Goal: Task Accomplishment & Management: Manage account settings

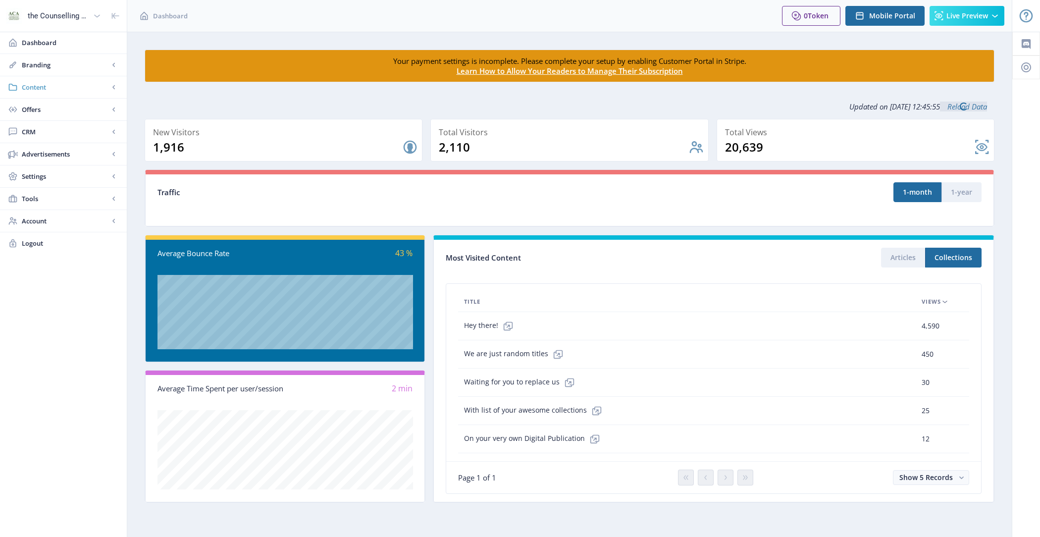
click at [80, 83] on span "Content" at bounding box center [65, 87] width 87 height 10
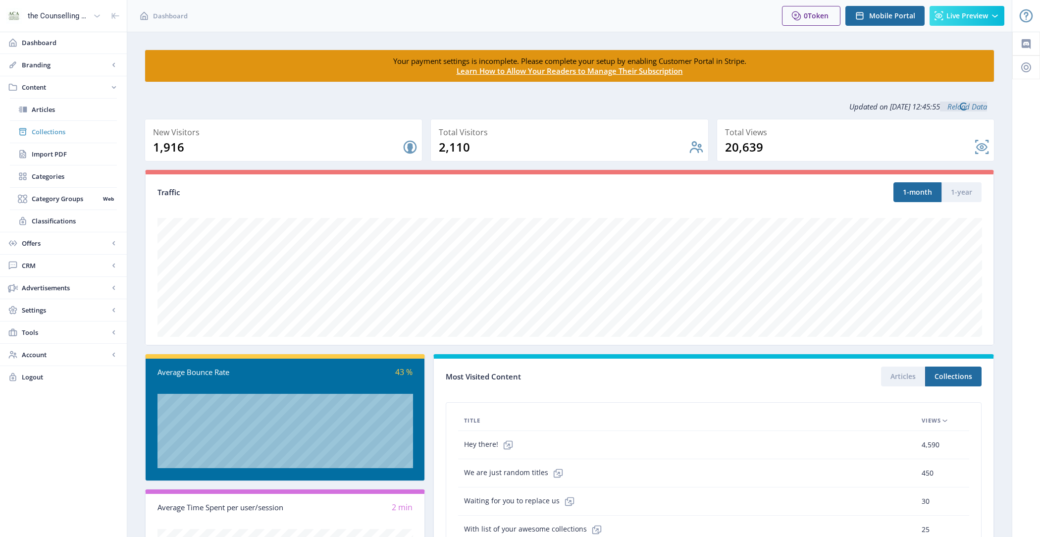
click at [82, 139] on link "Collections" at bounding box center [63, 132] width 107 height 22
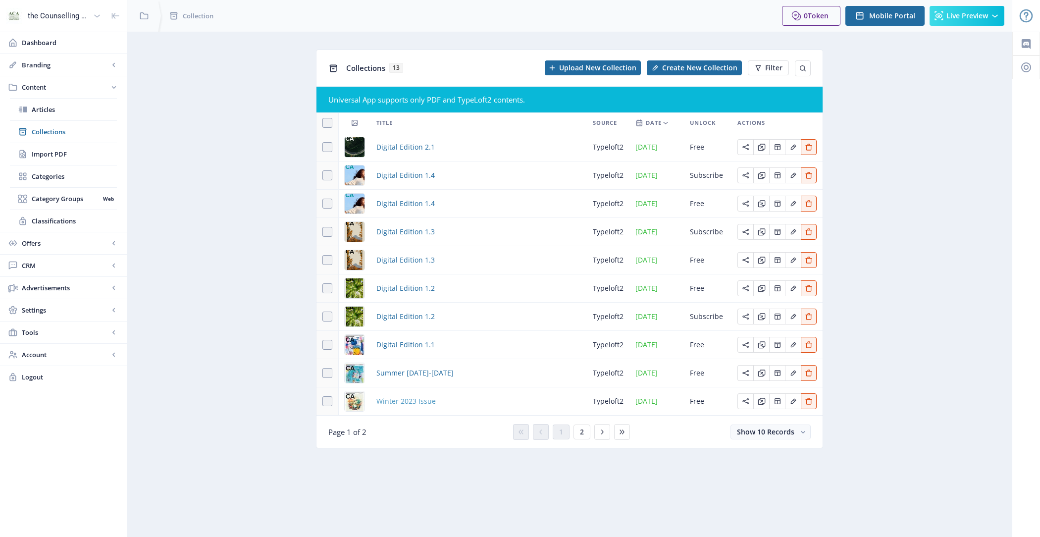
click at [416, 407] on span "Winter 2023 Issue" at bounding box center [406, 401] width 59 height 12
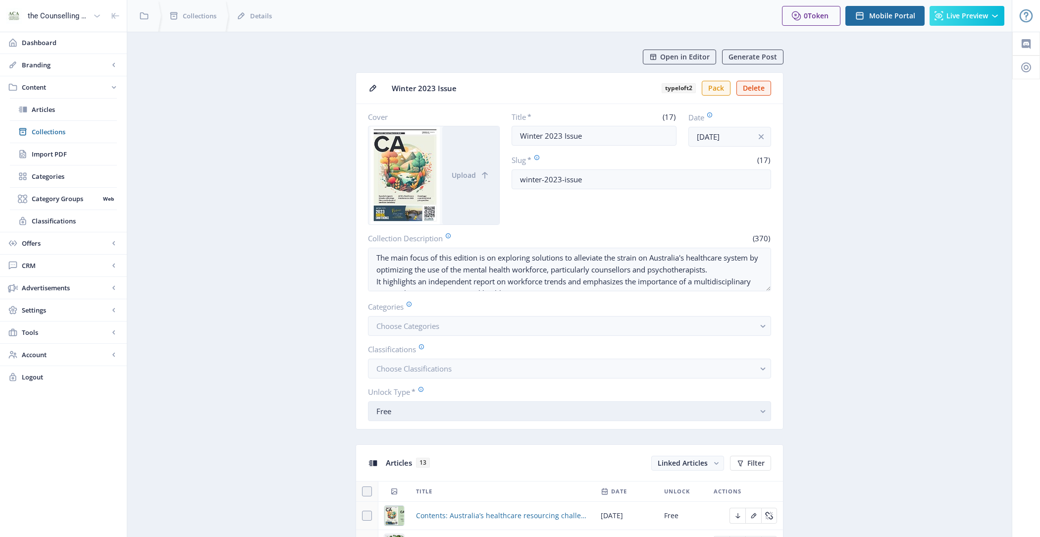
click at [444, 406] on div "Free" at bounding box center [566, 411] width 379 height 12
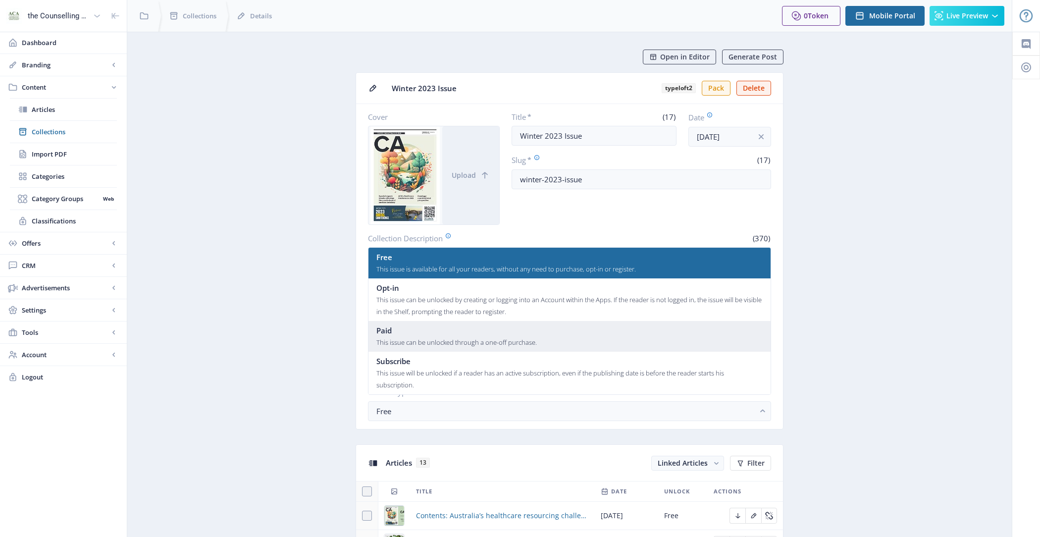
click at [454, 337] on div "This issue can be unlocked through a one-off purchase." at bounding box center [457, 342] width 161 height 12
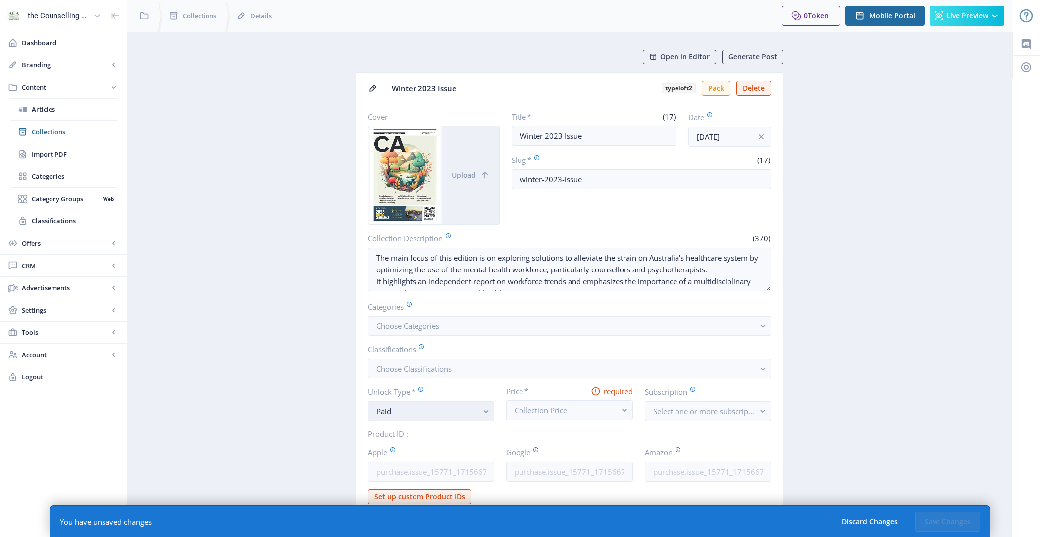
click at [489, 407] on rect "button" at bounding box center [486, 411] width 11 height 11
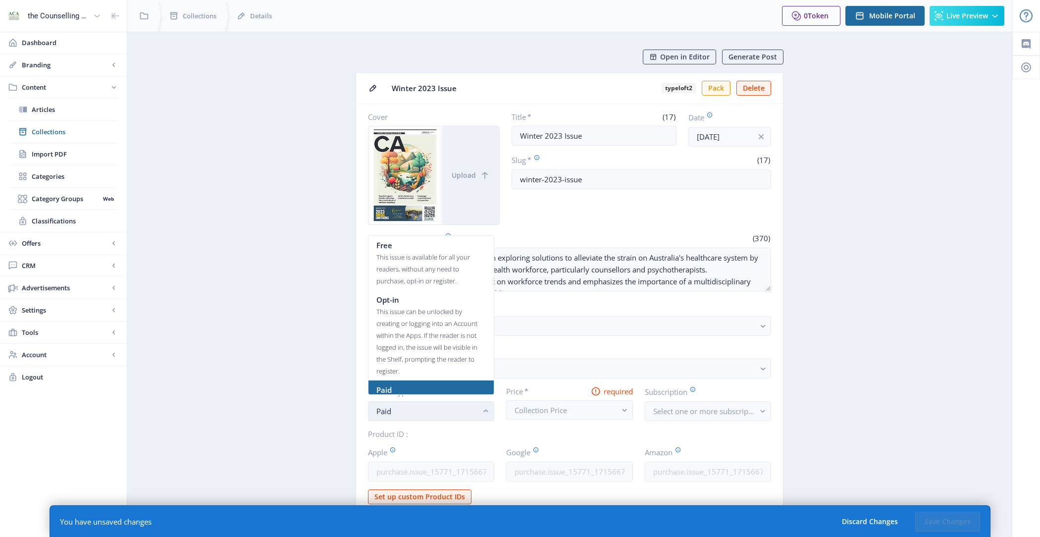
scroll to position [29, 0]
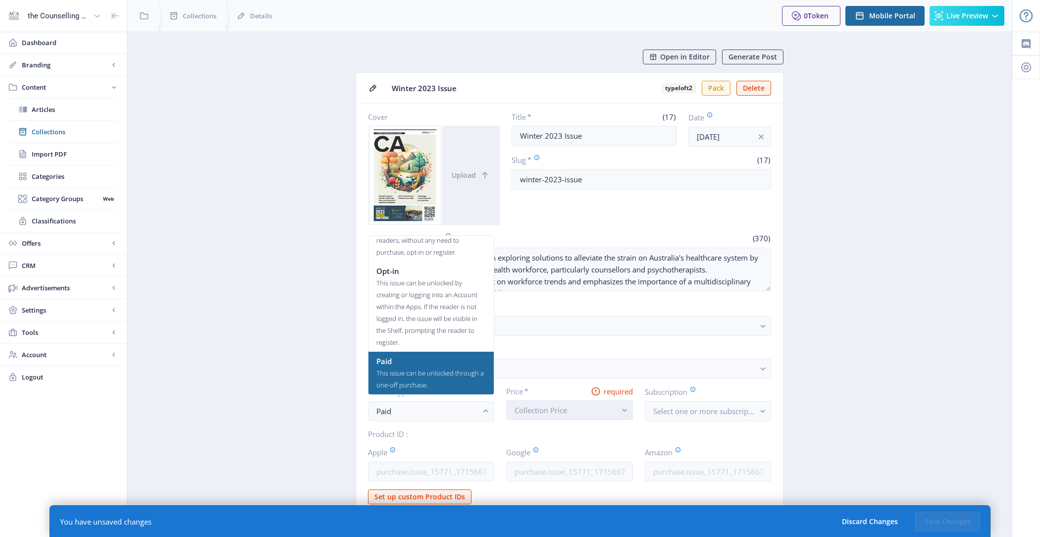
click at [549, 407] on span "Collection Price" at bounding box center [541, 410] width 53 height 10
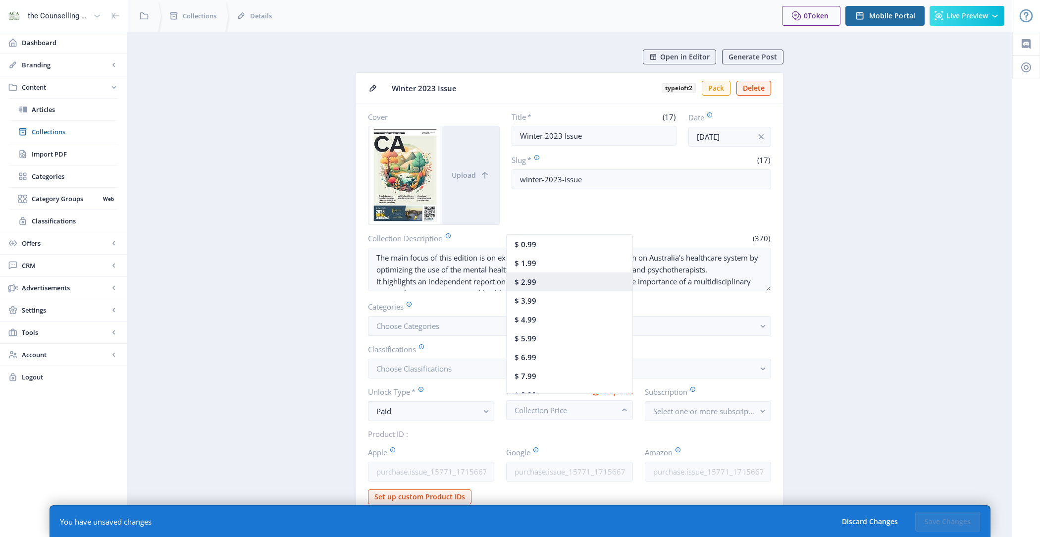
click at [557, 287] on nb-option "$ 2.99" at bounding box center [570, 282] width 126 height 19
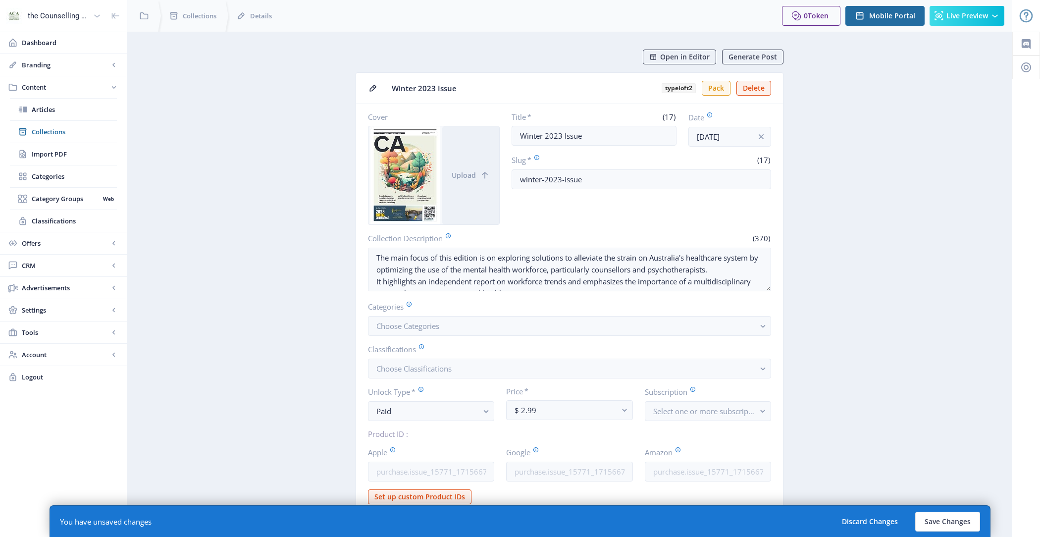
click at [952, 510] on div "You have unsaved changes Discard Changes Save Changes" at bounding box center [520, 521] width 941 height 32
click at [952, 523] on button "Save Changes" at bounding box center [948, 522] width 65 height 20
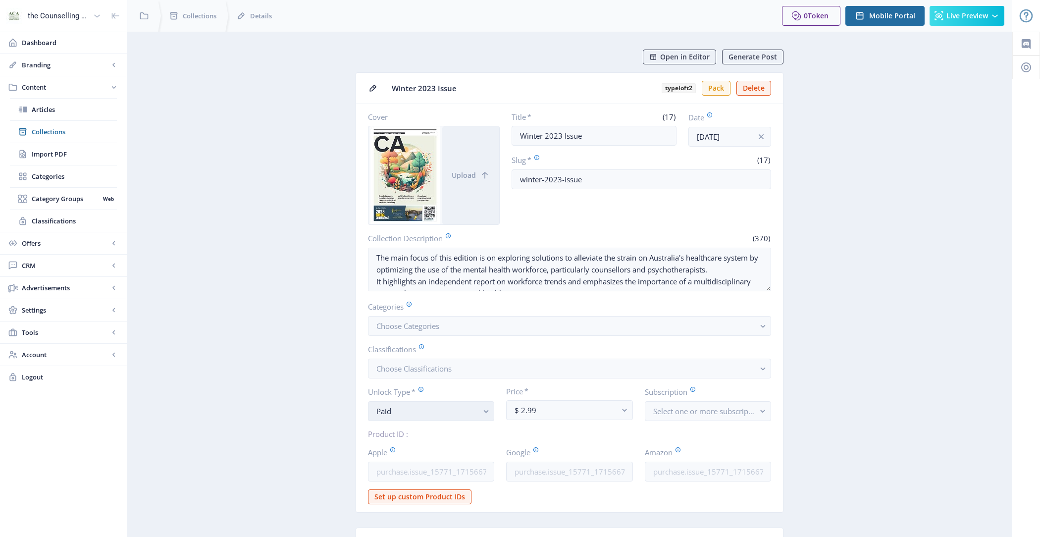
click at [454, 408] on div "Paid" at bounding box center [428, 411] width 102 height 12
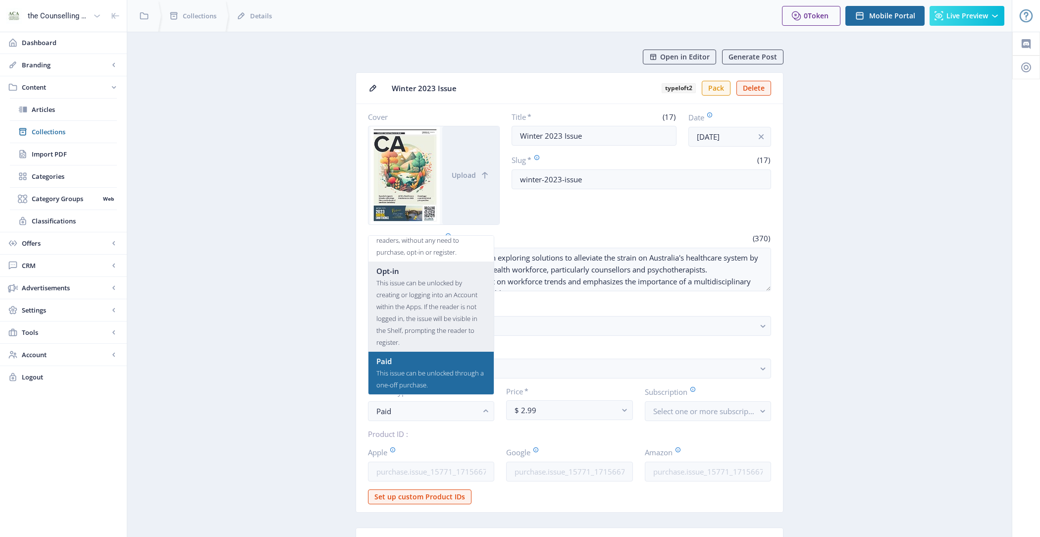
scroll to position [0, 0]
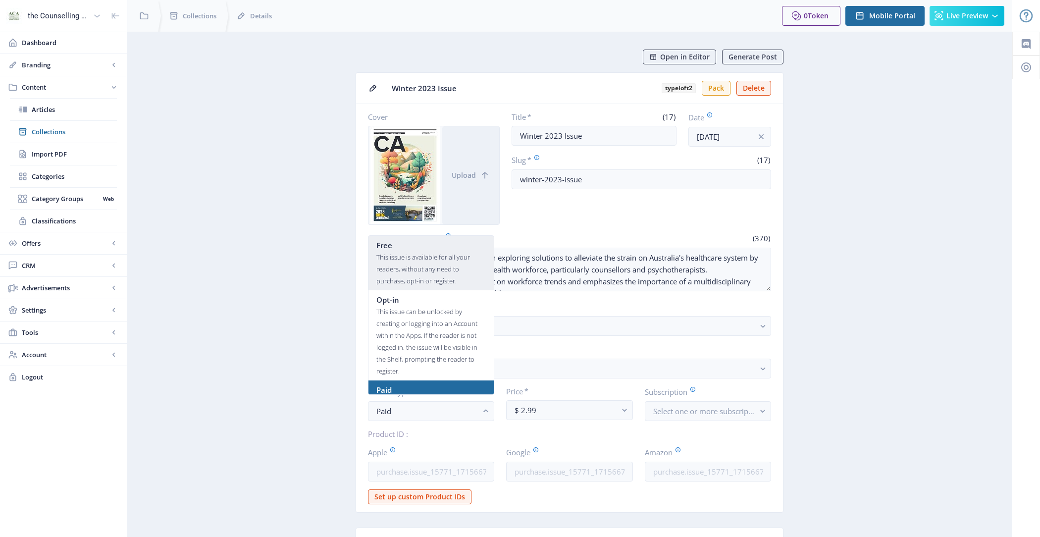
click at [431, 259] on div "This issue is available for all your readers, without any need to purchase, opt…" at bounding box center [432, 269] width 110 height 36
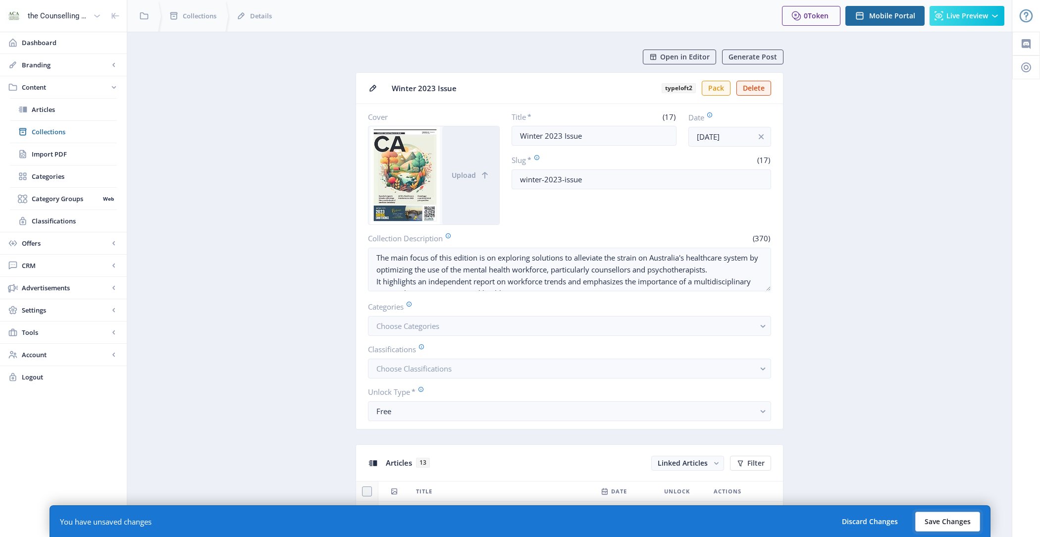
click at [948, 518] on button "Save Changes" at bounding box center [948, 522] width 65 height 20
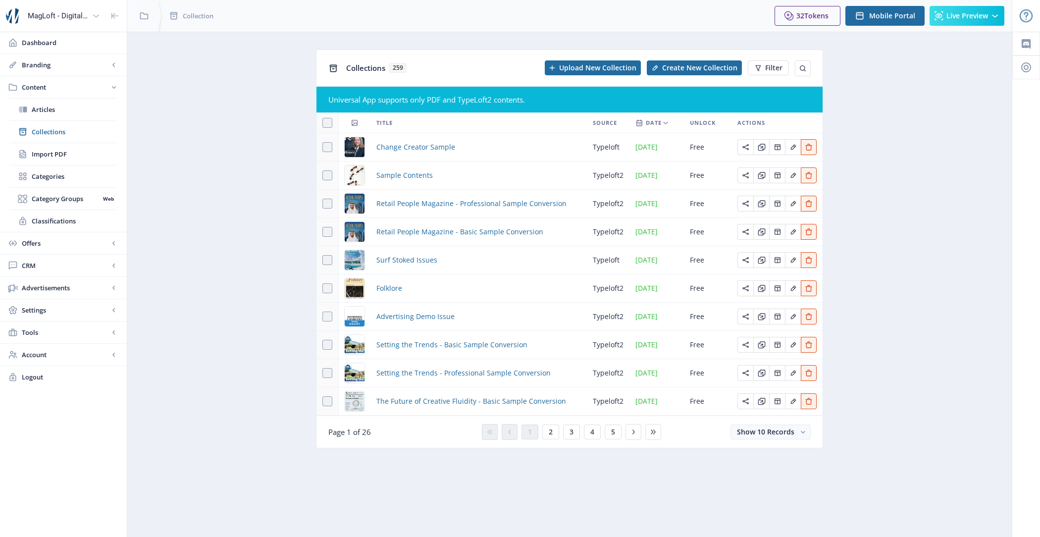
click at [710, 122] on span "Unlock" at bounding box center [703, 123] width 26 height 12
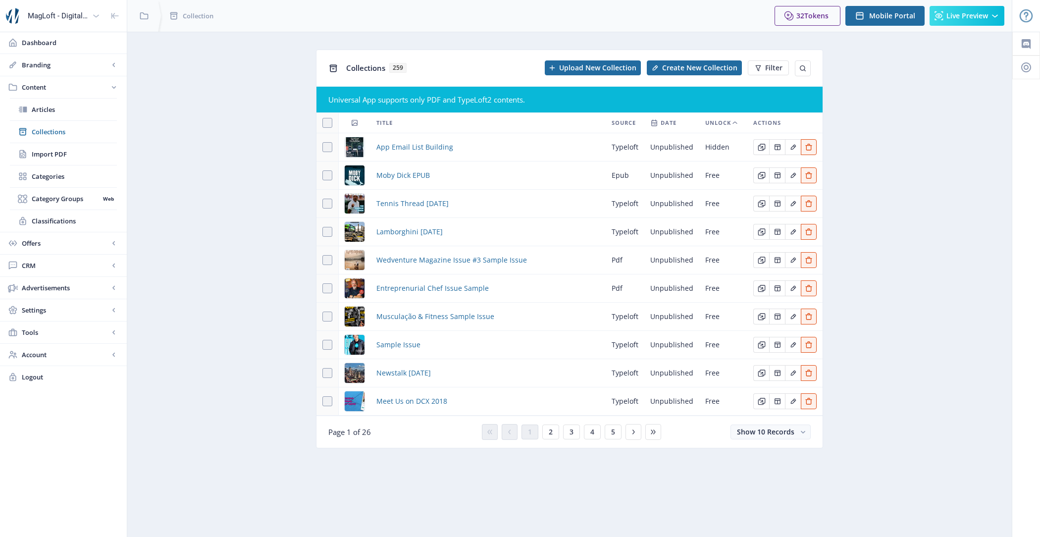
click at [711, 125] on span "Unlock" at bounding box center [719, 123] width 26 height 12
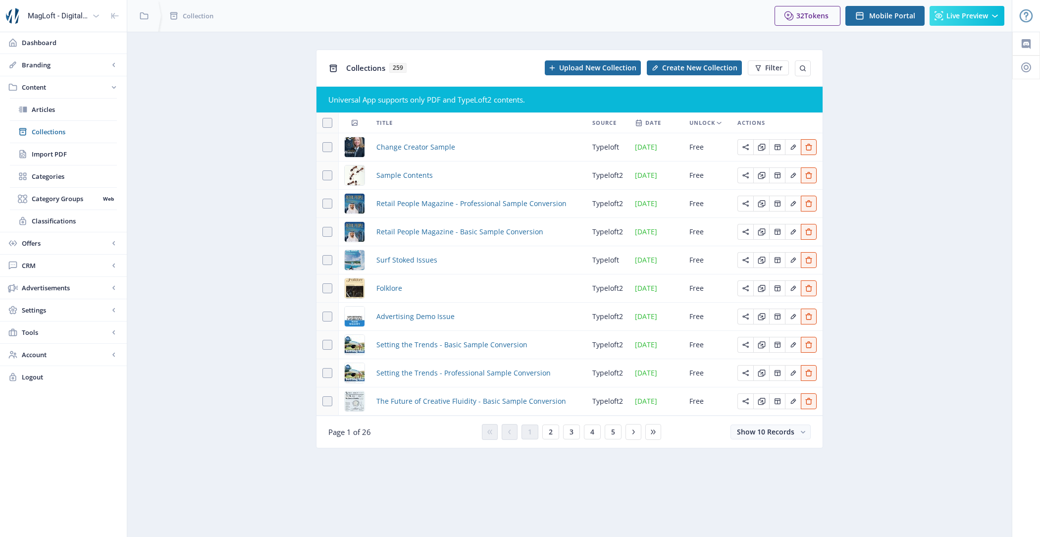
click at [711, 125] on span "Unlock" at bounding box center [703, 123] width 26 height 12
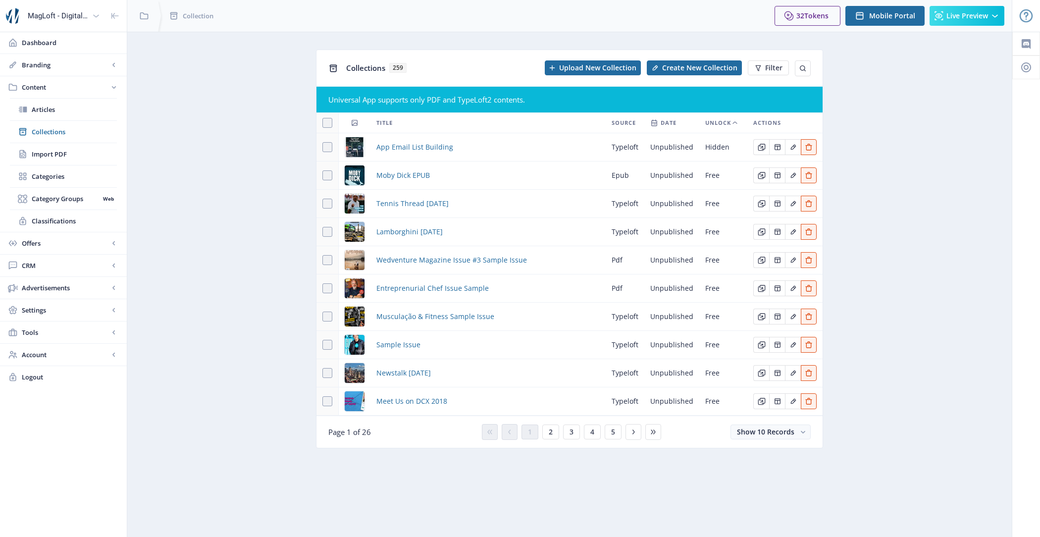
click at [724, 121] on span "Unlock" at bounding box center [719, 123] width 26 height 12
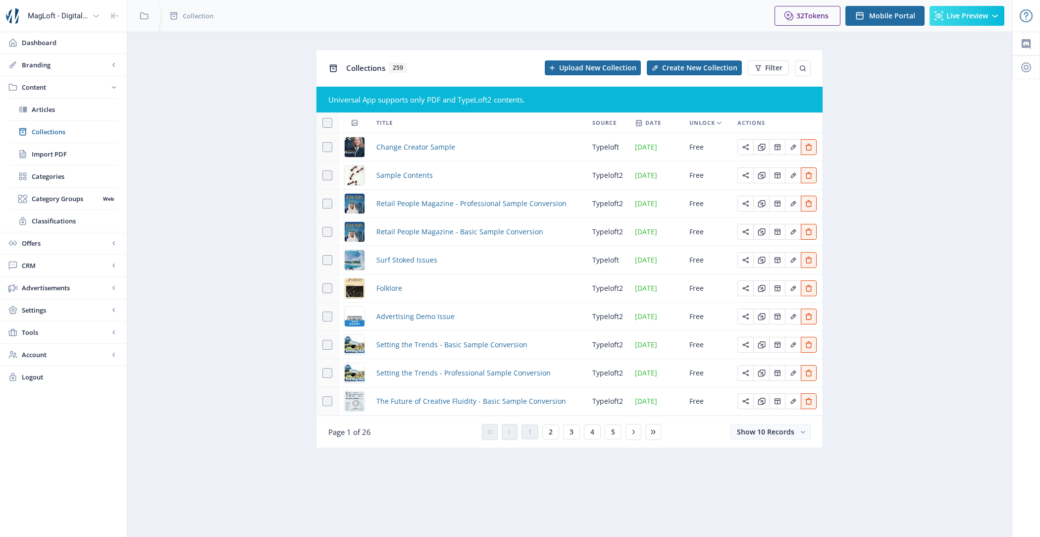
click at [706, 121] on span "Unlock" at bounding box center [703, 123] width 26 height 12
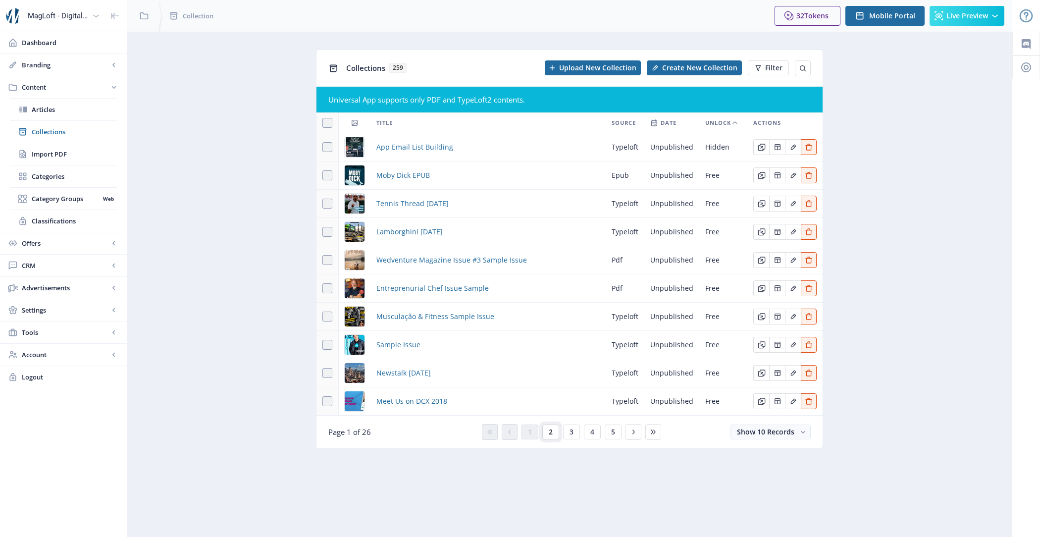
click at [550, 429] on span "2" at bounding box center [551, 432] width 4 height 8
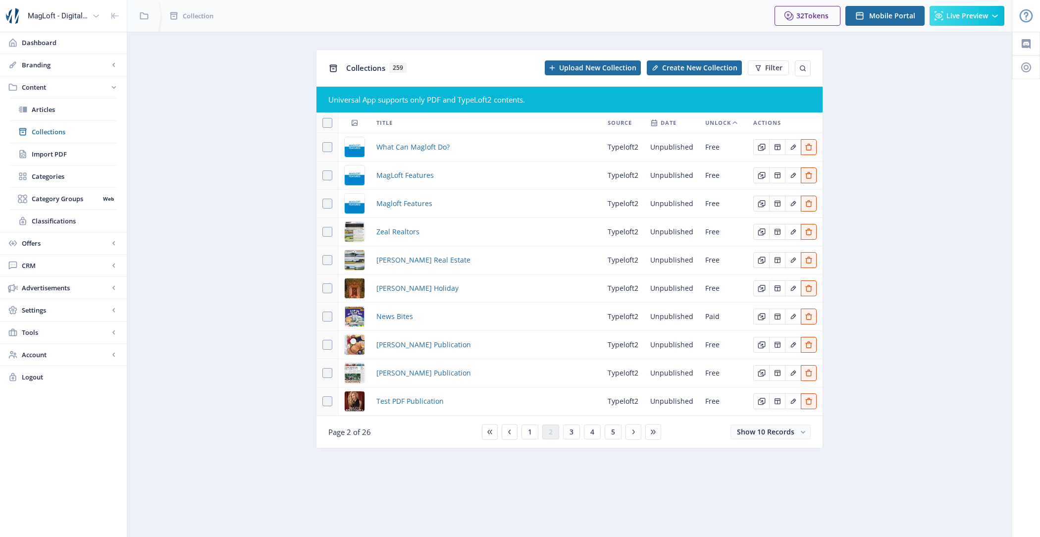
click at [735, 120] on icon at bounding box center [735, 123] width 8 height 8
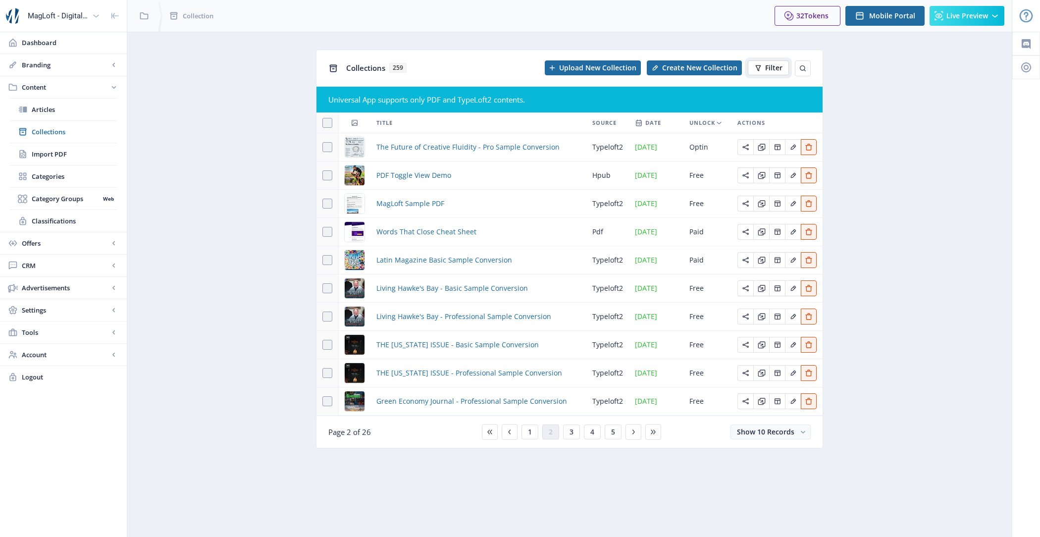
click at [776, 68] on span "Filter" at bounding box center [773, 68] width 17 height 8
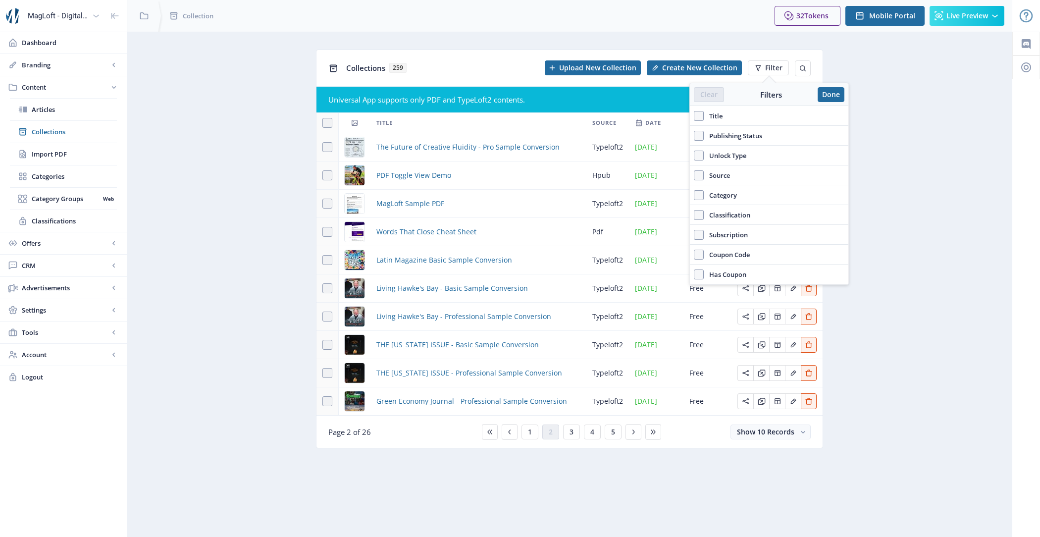
click at [759, 154] on label "Unlock Type" at bounding box center [769, 156] width 151 height 12
click at [695, 155] on input "Unlock Type" at bounding box center [694, 155] width 0 height 0
checkbox input "true"
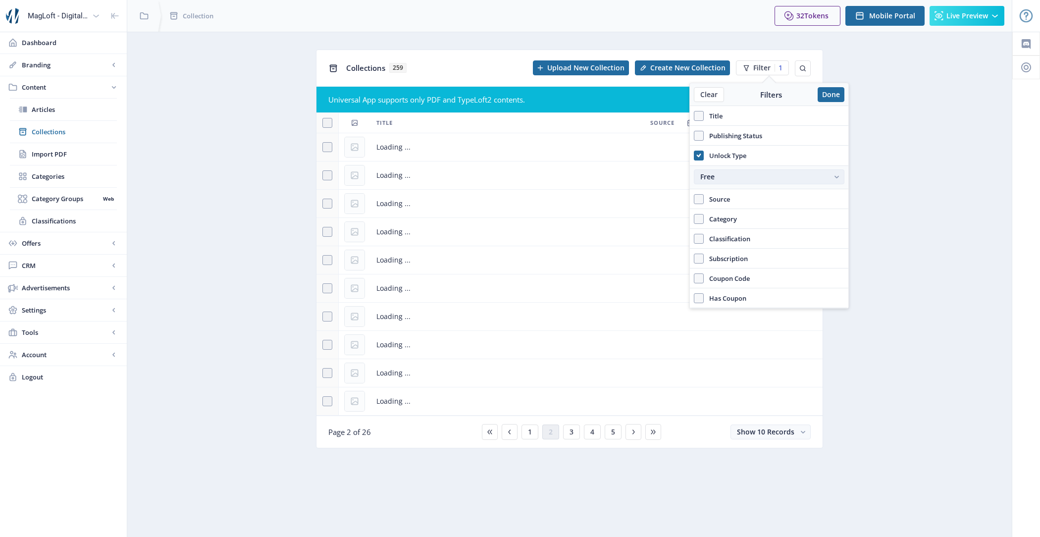
click at [756, 173] on div "Free" at bounding box center [765, 177] width 128 height 8
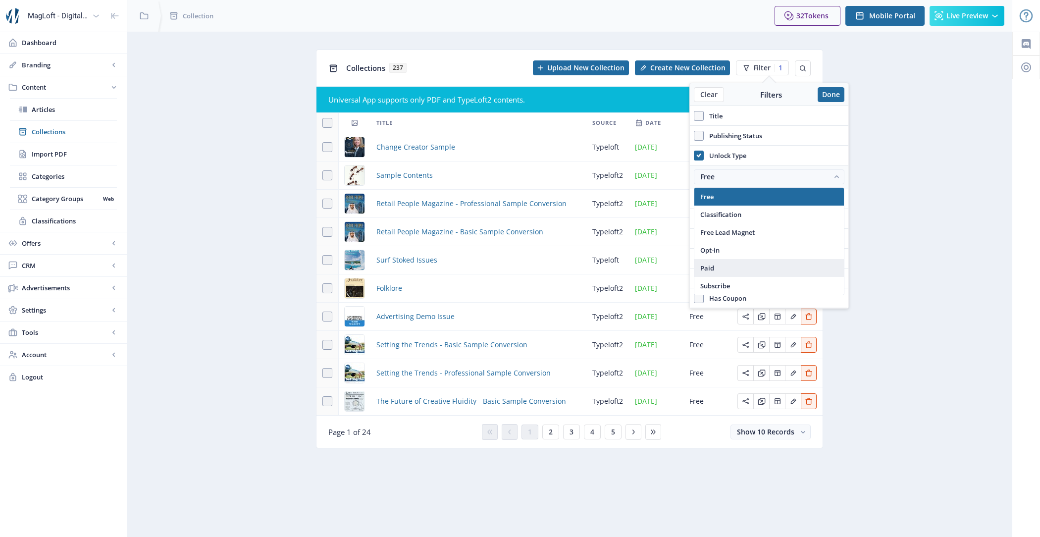
click at [741, 263] on nb-option "Paid" at bounding box center [770, 268] width 150 height 18
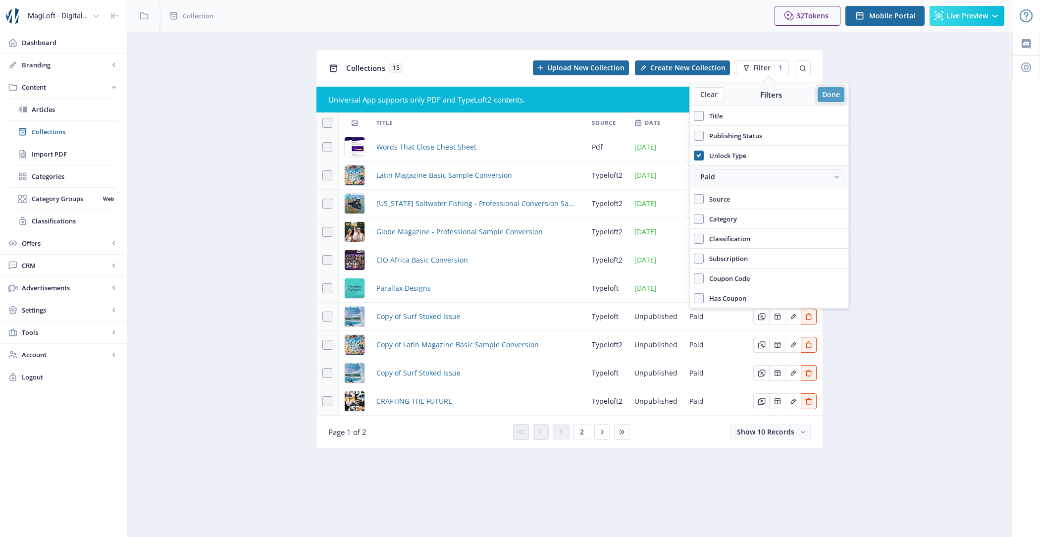
click at [830, 91] on button "Done" at bounding box center [831, 94] width 27 height 15
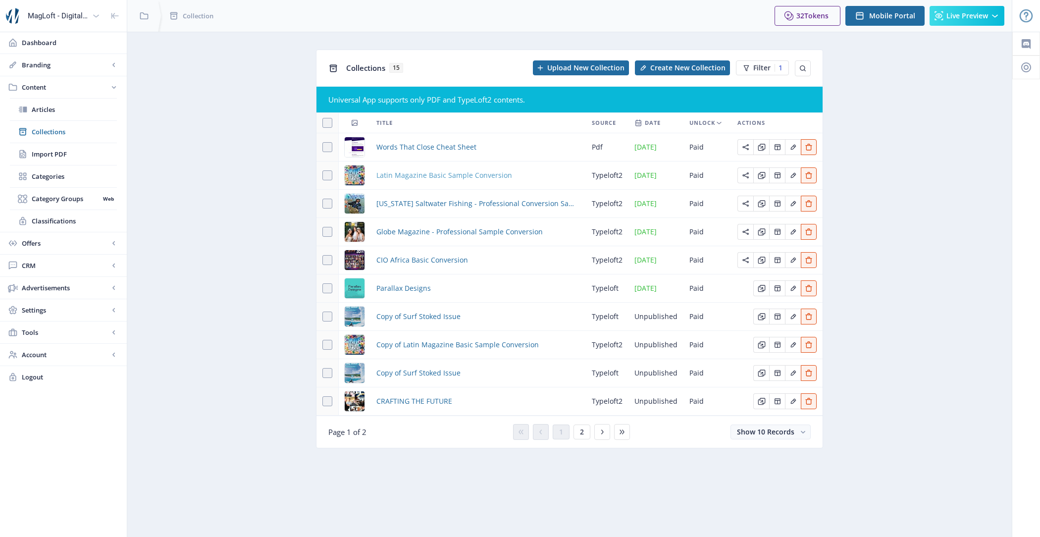
click at [414, 177] on span "Latin Magazine Basic Sample Conversion" at bounding box center [445, 175] width 136 height 12
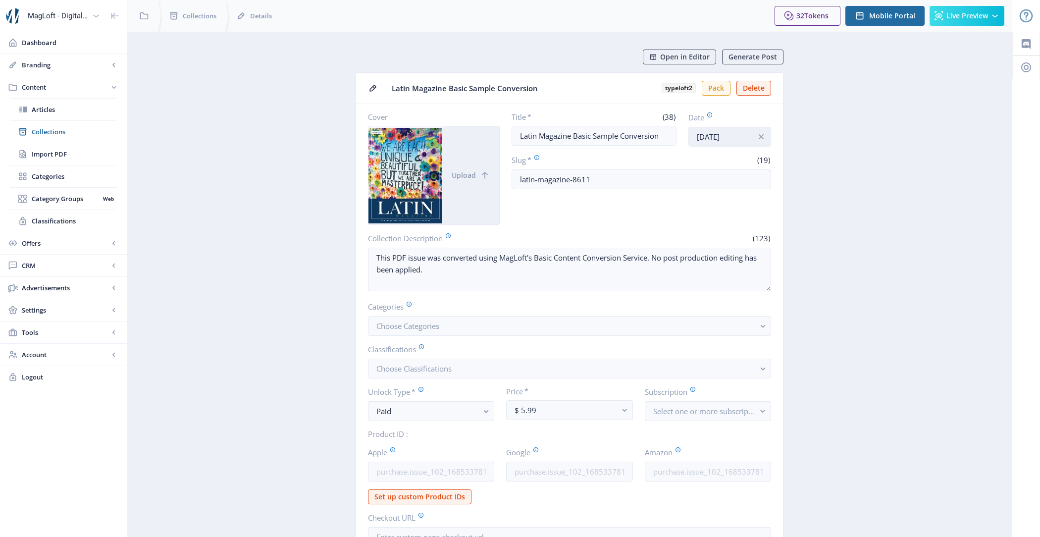
click at [721, 137] on input "May 29, 2023" at bounding box center [730, 137] width 83 height 20
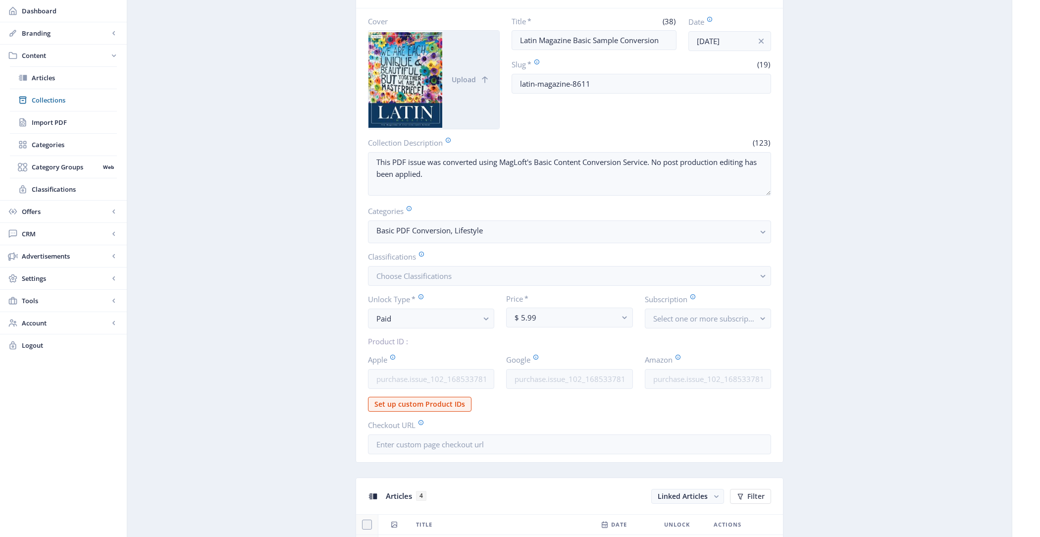
scroll to position [217, 0]
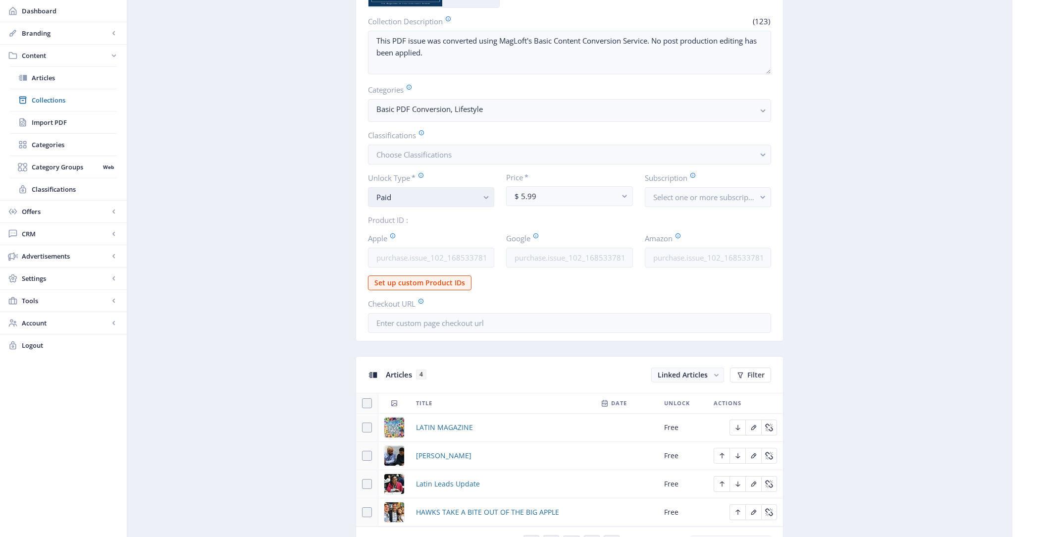
click at [459, 197] on div "Paid" at bounding box center [428, 197] width 102 height 12
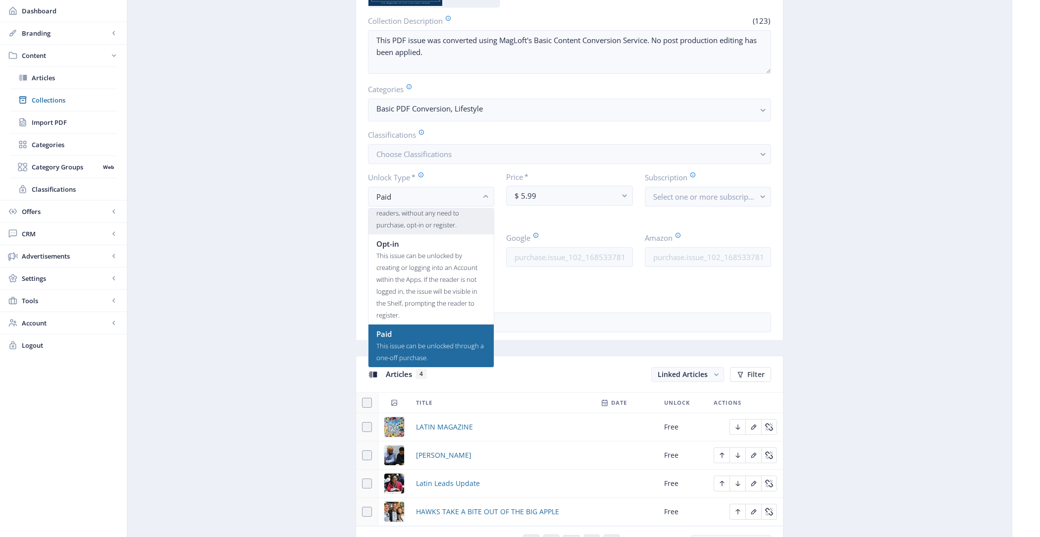
scroll to position [0, 0]
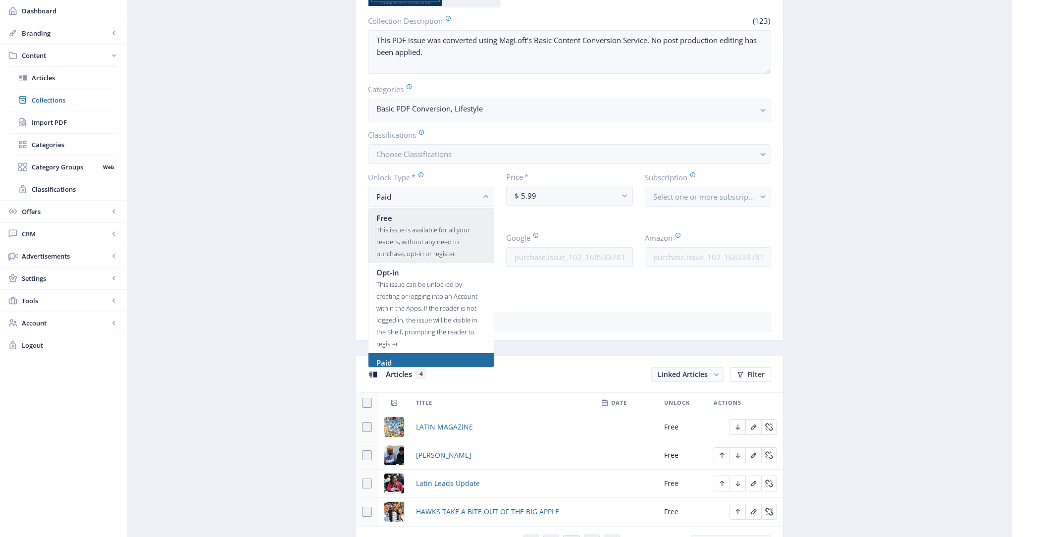
click at [436, 222] on div "Free" at bounding box center [432, 218] width 110 height 12
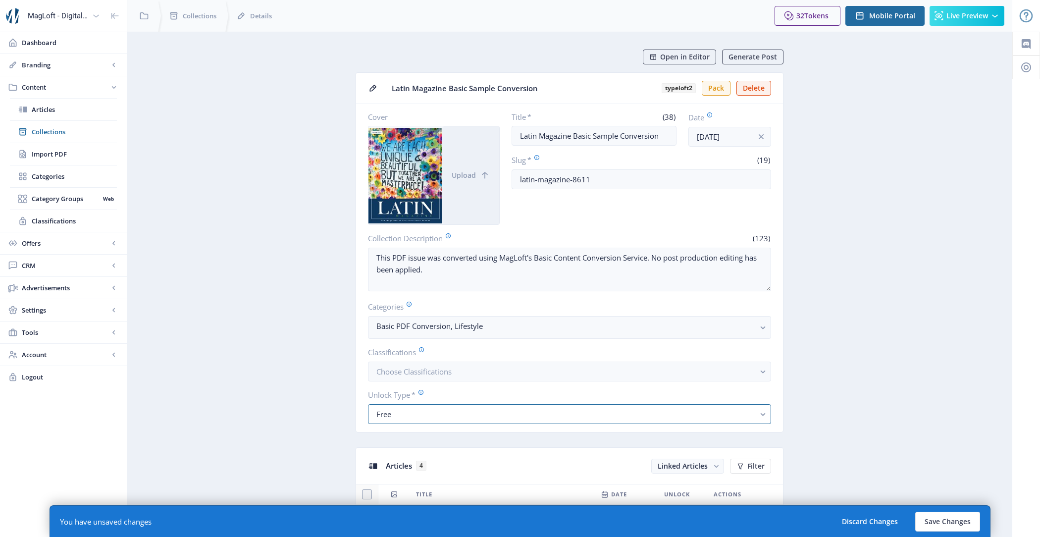
scroll to position [217, 0]
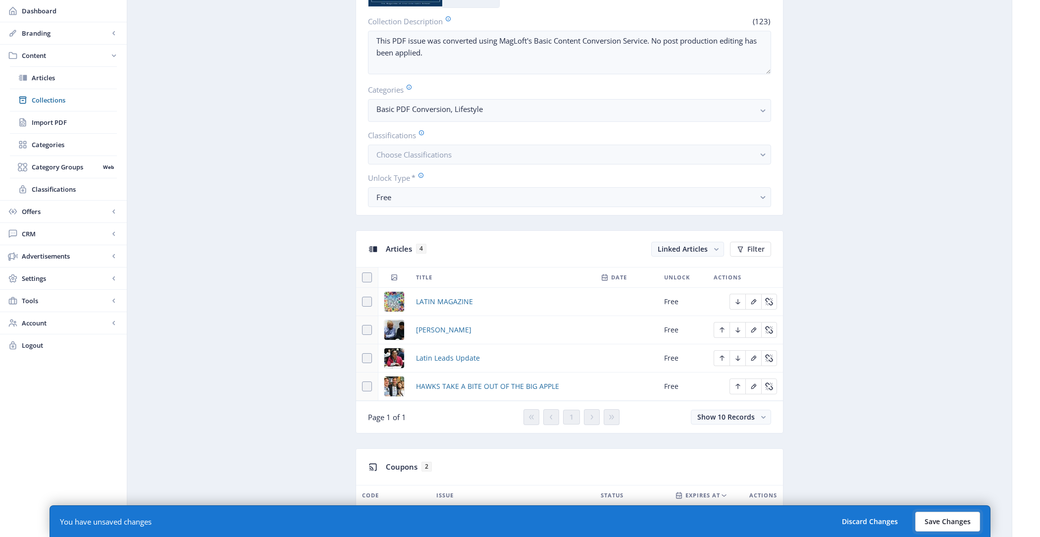
click at [960, 517] on button "Save Changes" at bounding box center [948, 522] width 65 height 20
